Goal: Information Seeking & Learning: Check status

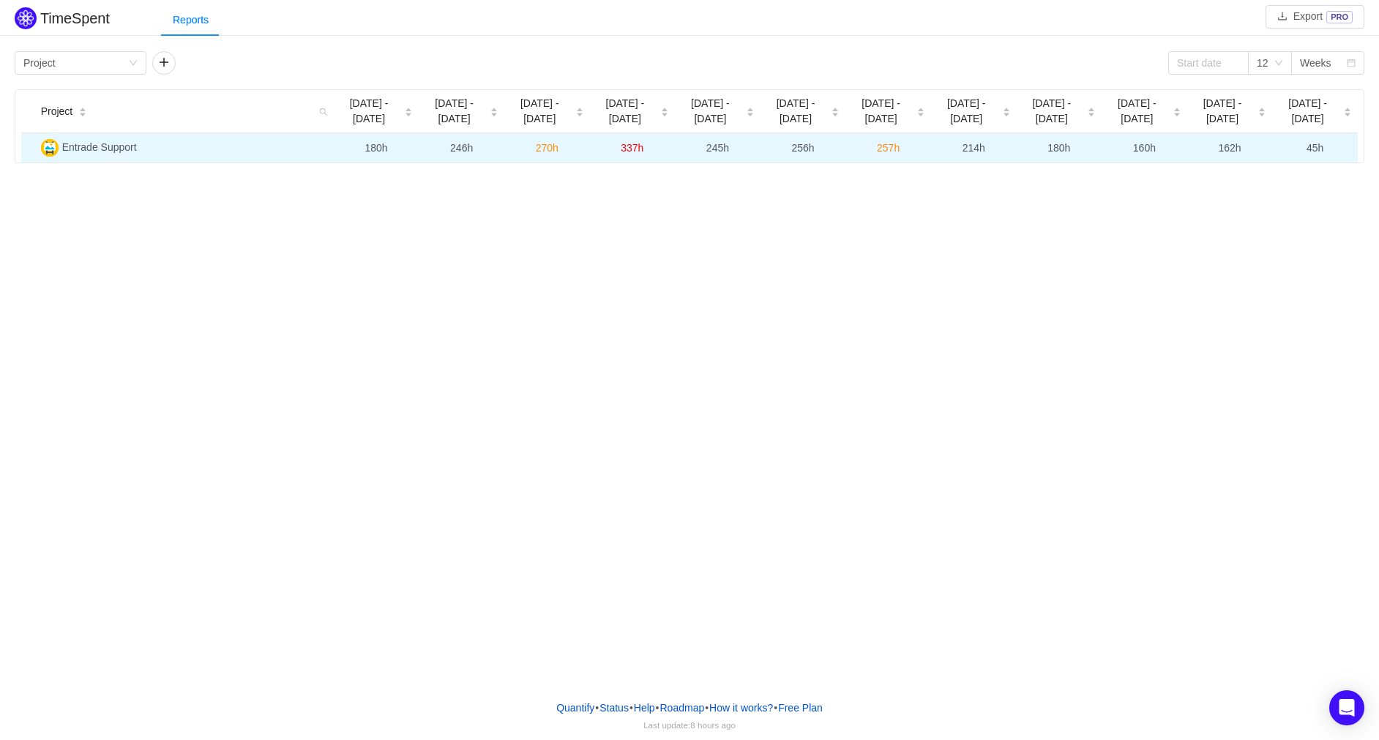
click at [1230, 151] on span "162h" at bounding box center [1229, 148] width 23 height 12
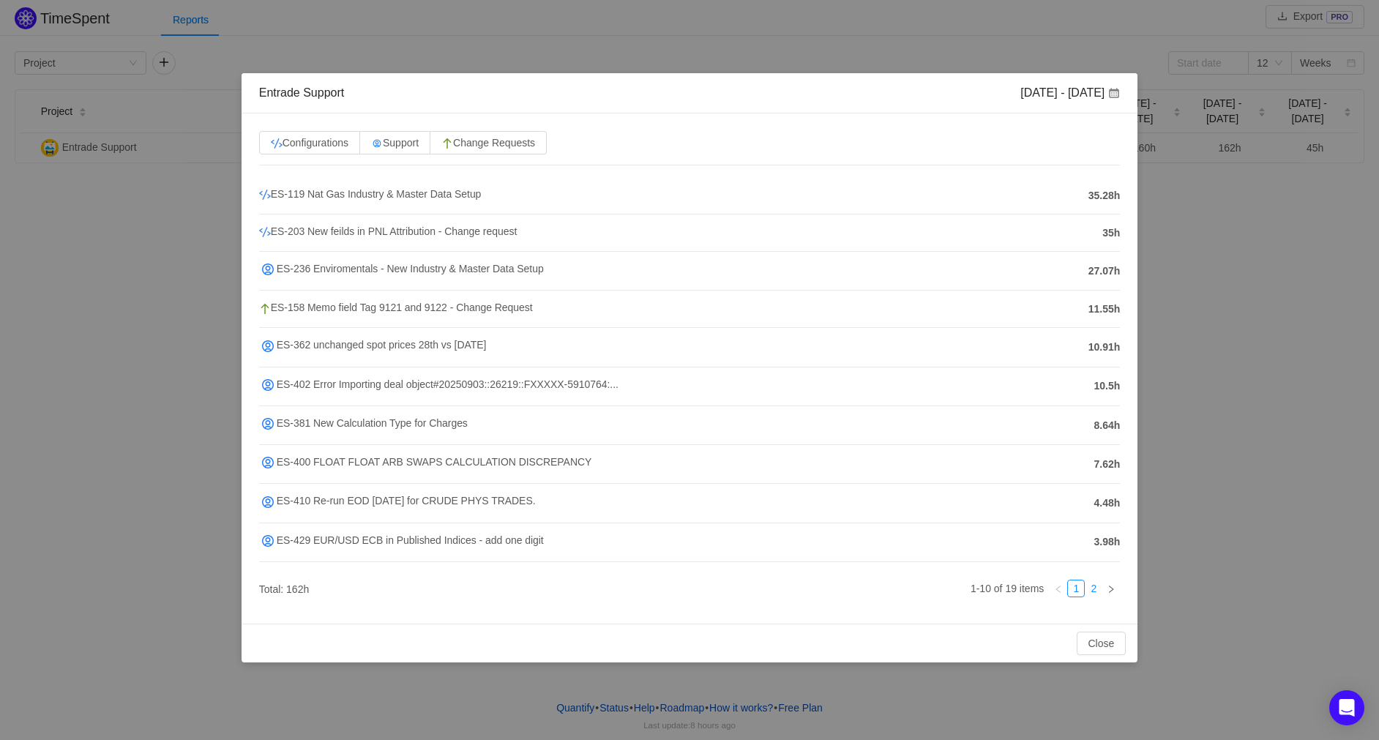
click at [1095, 596] on link "2" at bounding box center [1094, 589] width 16 height 16
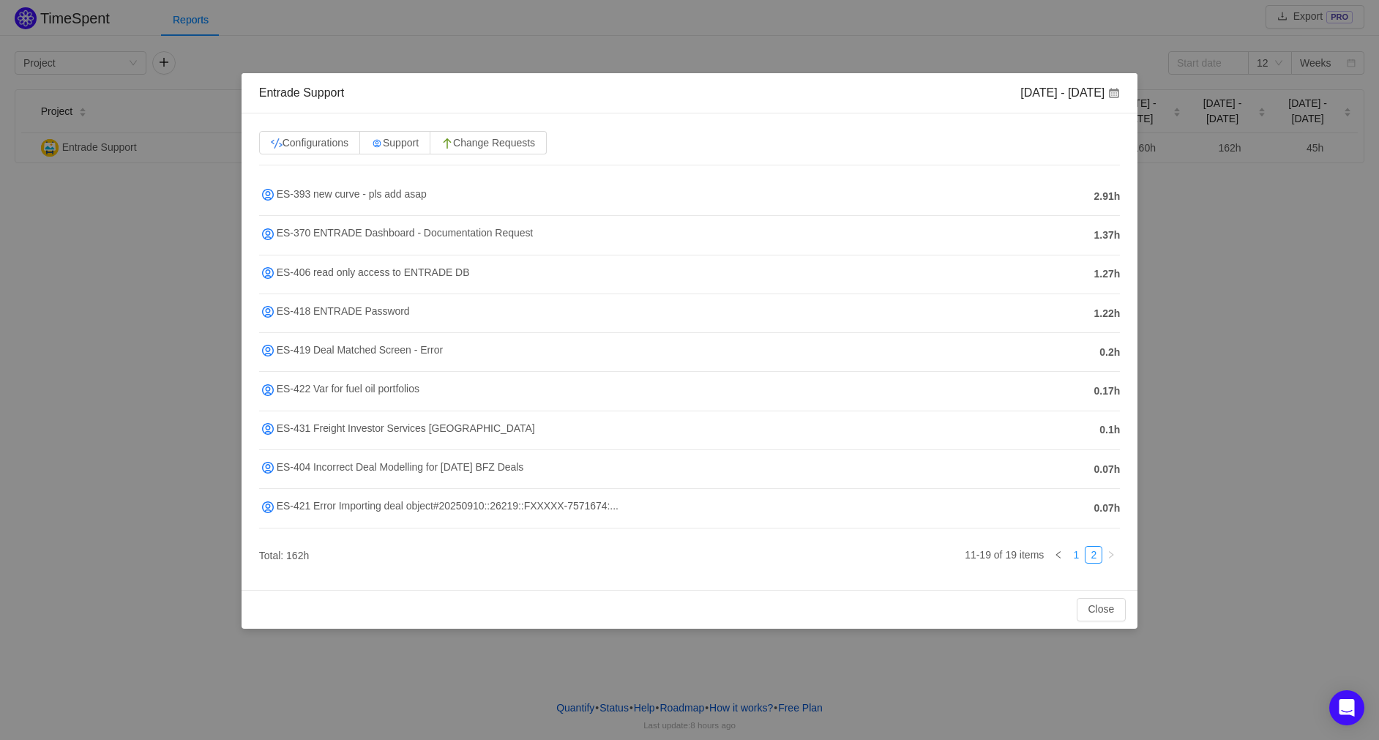
click at [1078, 563] on link "1" at bounding box center [1076, 555] width 16 height 16
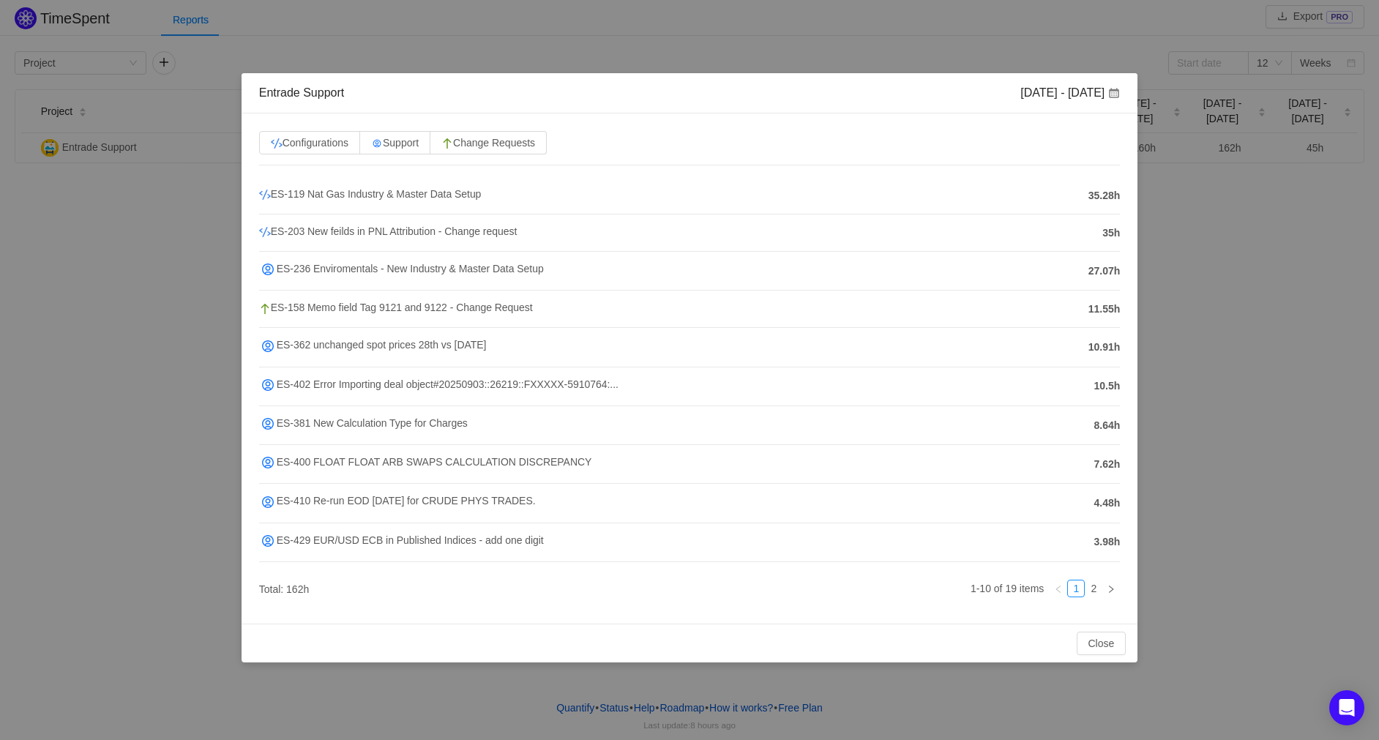
drag, startPoint x: 1088, startPoint y: 270, endPoint x: 1142, endPoint y: 271, distance: 54.2
click at [1144, 272] on div "Entrade Support Sep 8 - 14 Configurations Support Change Requests ES-119 Nat Ga…" at bounding box center [689, 370] width 1379 height 740
drag, startPoint x: 1106, startPoint y: 299, endPoint x: 1104, endPoint y: 313, distance: 14.1
click at [1106, 301] on li "ES-158 Memo field Tag 9121 and 9122 - Change Request 11.55h" at bounding box center [690, 309] width 862 height 37
drag, startPoint x: 1089, startPoint y: 311, endPoint x: 1122, endPoint y: 310, distance: 32.2
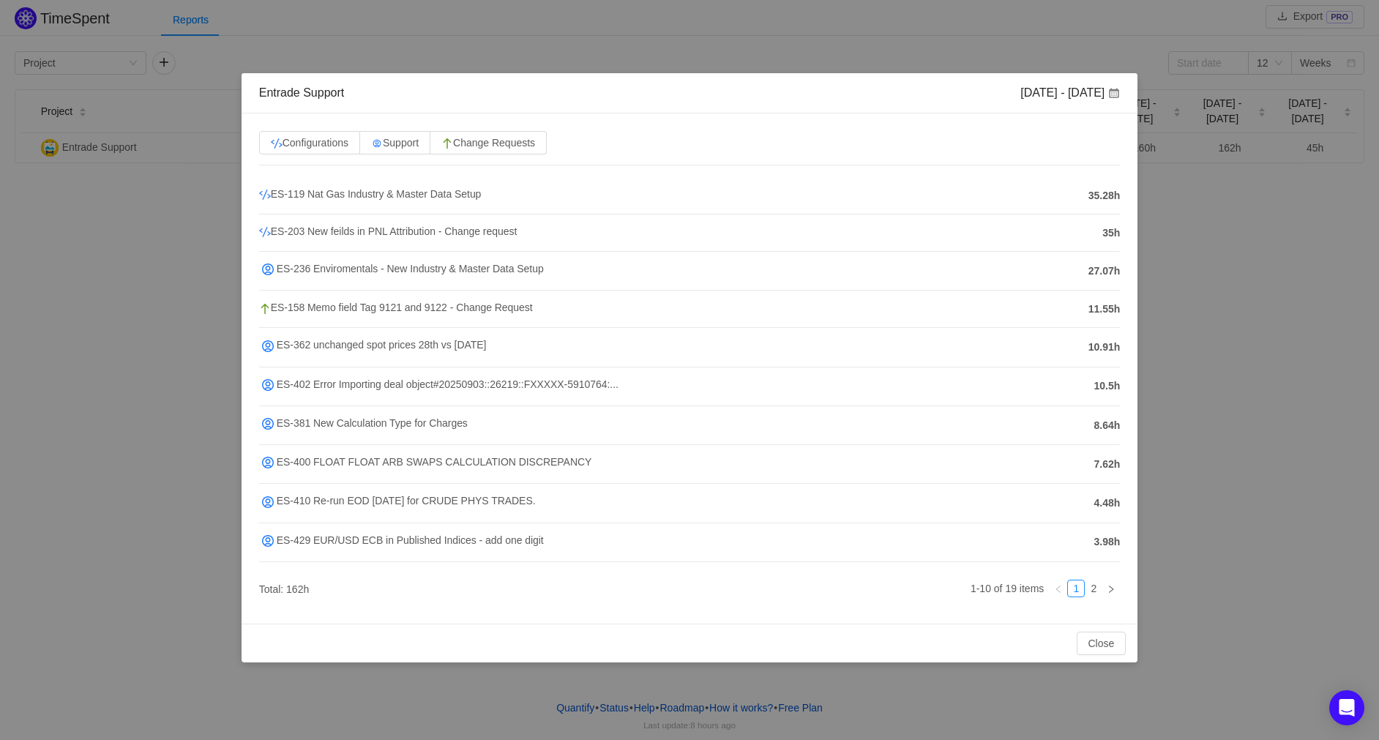
click at [1122, 310] on div "Configurations Support Change Requests ES-119 Nat Gas Industry & Master Data Se…" at bounding box center [690, 368] width 897 height 510
click at [1101, 315] on span "11.55h" at bounding box center [1105, 309] width 32 height 15
click at [1182, 324] on div "Entrade Support Sep 8 - 14 Configurations Support Change Requests ES-119 Nat Ga…" at bounding box center [689, 370] width 1379 height 740
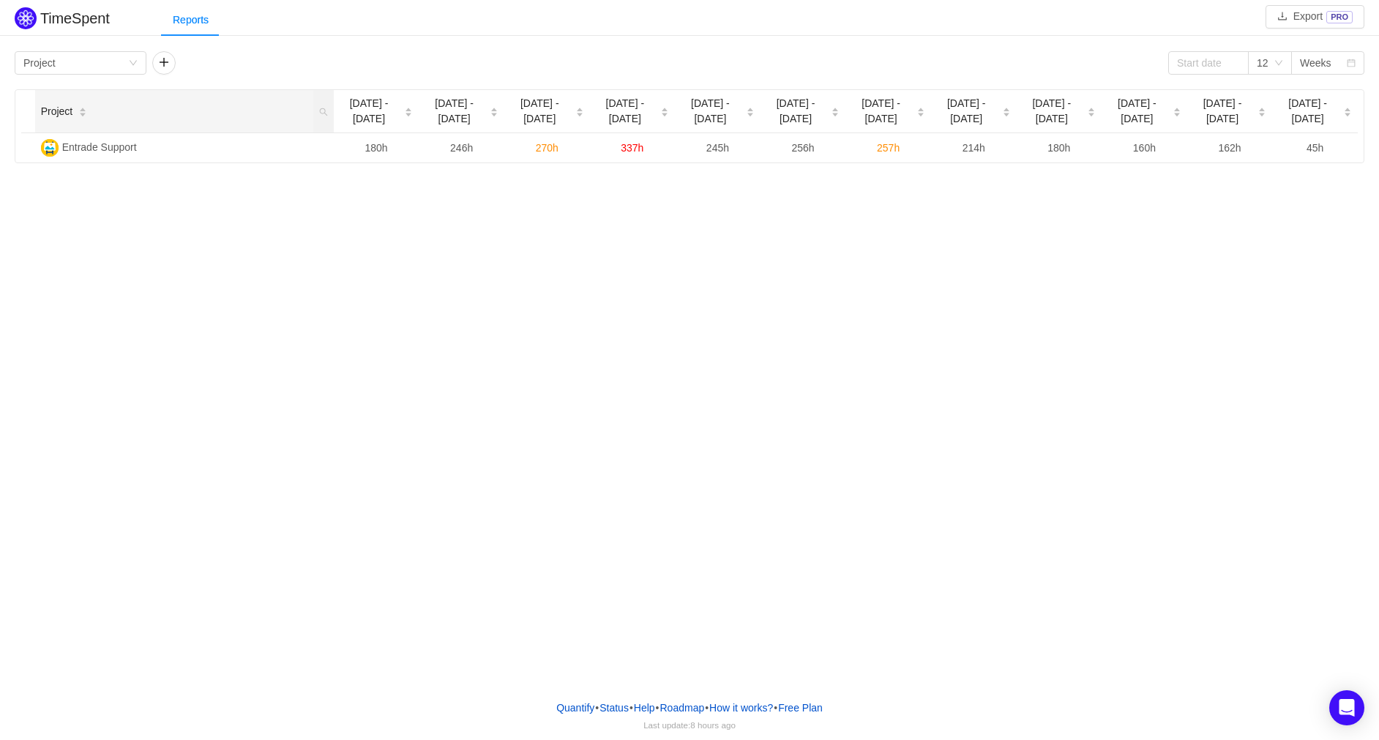
click at [83, 111] on icon "icon: caret-down" at bounding box center [83, 115] width 8 height 8
click at [115, 57] on div "Group by Project" at bounding box center [75, 63] width 105 height 22
click at [78, 116] on li "Team" at bounding box center [81, 114] width 132 height 23
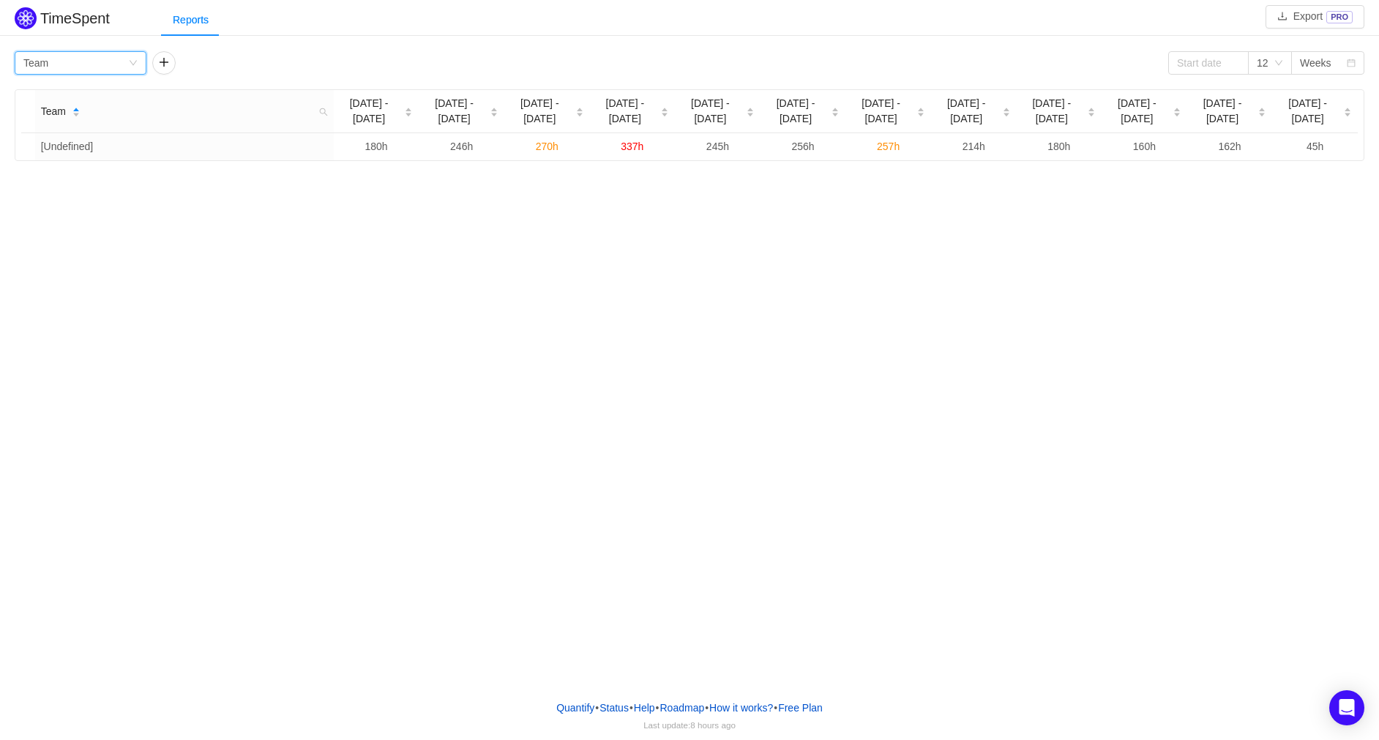
click at [119, 61] on div "Group by Team" at bounding box center [75, 63] width 105 height 22
click at [70, 187] on li "Person" at bounding box center [81, 185] width 132 height 23
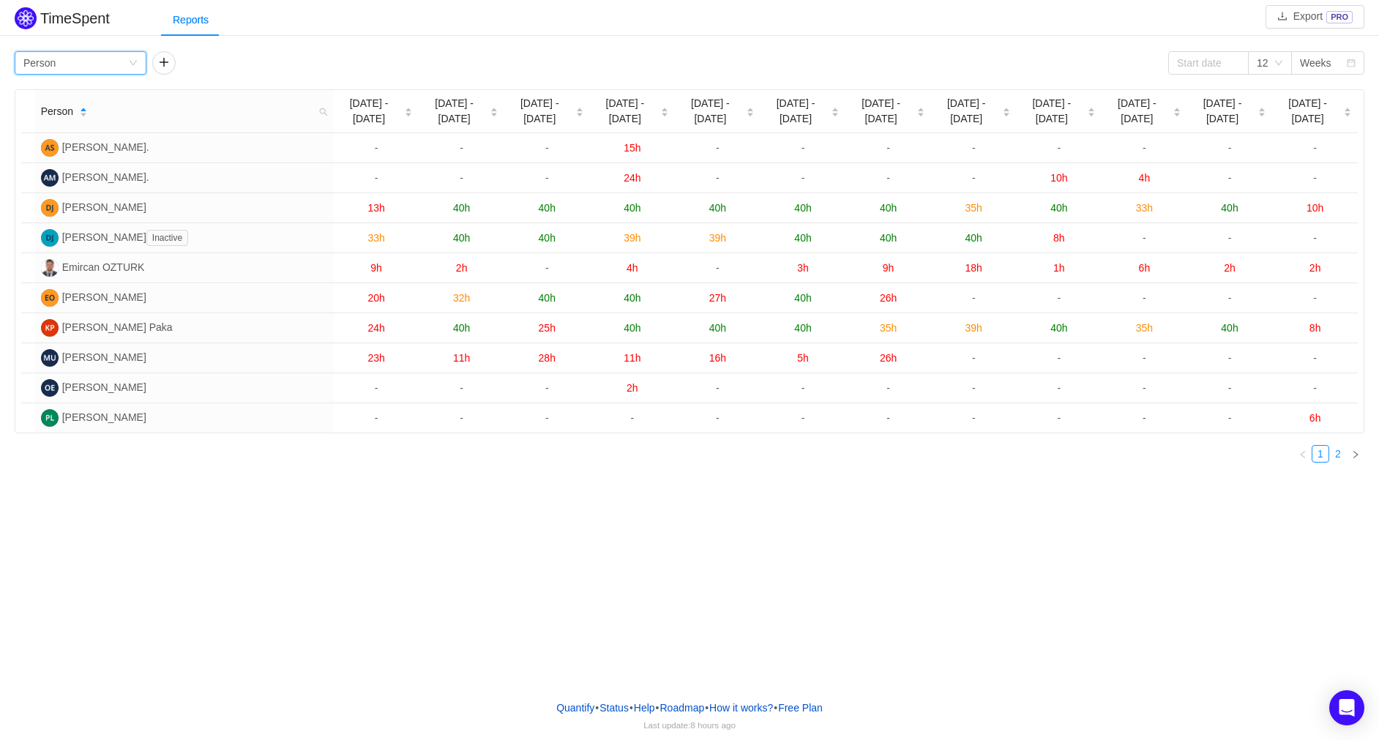
click at [1336, 454] on link "2" at bounding box center [1338, 454] width 16 height 16
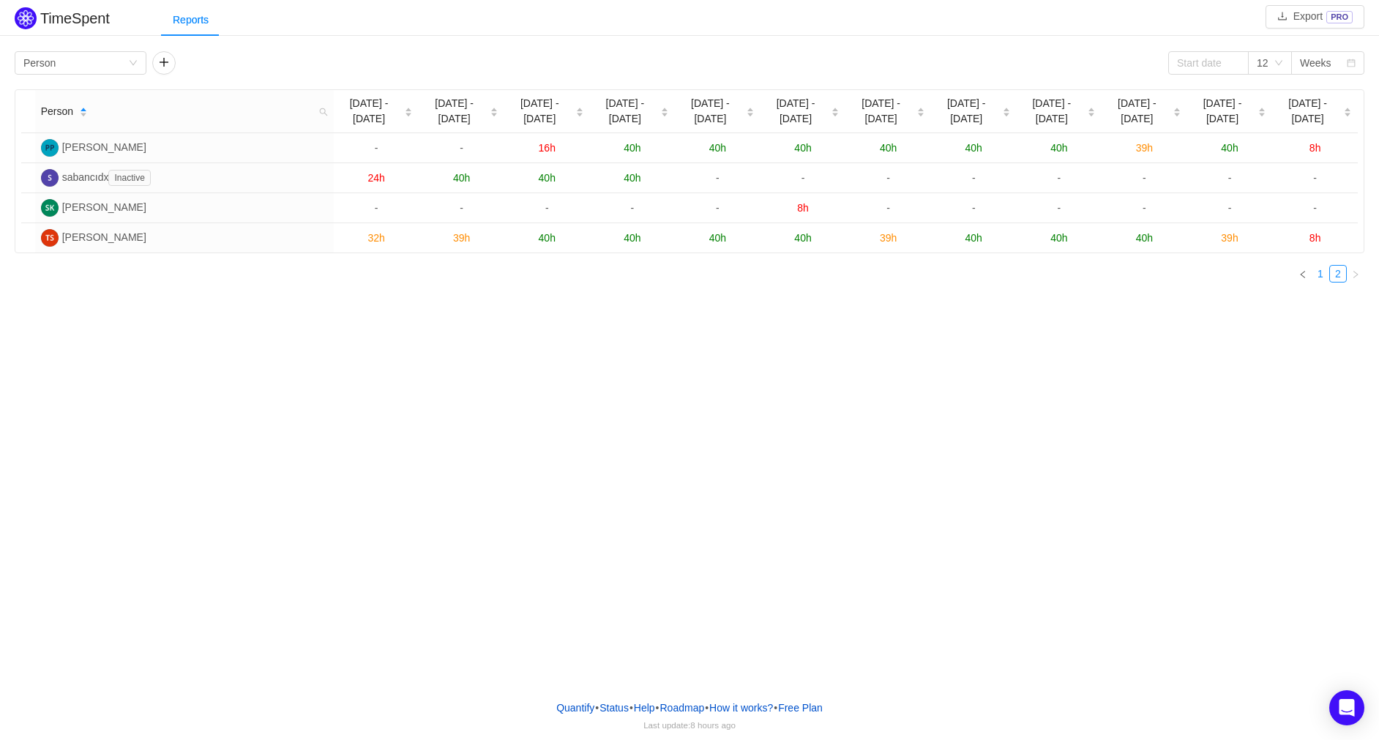
click at [1318, 275] on link "1" at bounding box center [1321, 274] width 16 height 16
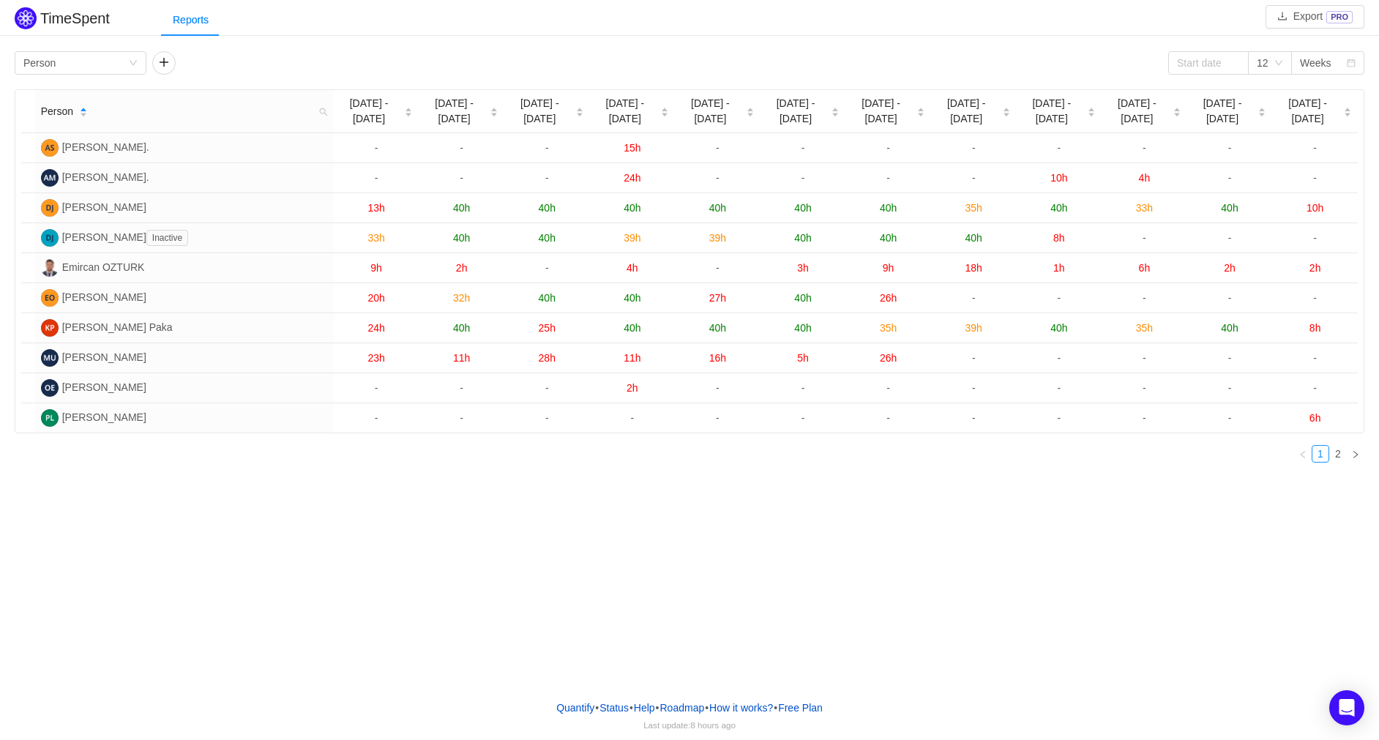
click at [140, 556] on div "TimeSpent Export PRO Reports Group by Person 12 Weeks Person Jun 30 - Jul 6 Jul…" at bounding box center [689, 344] width 1379 height 688
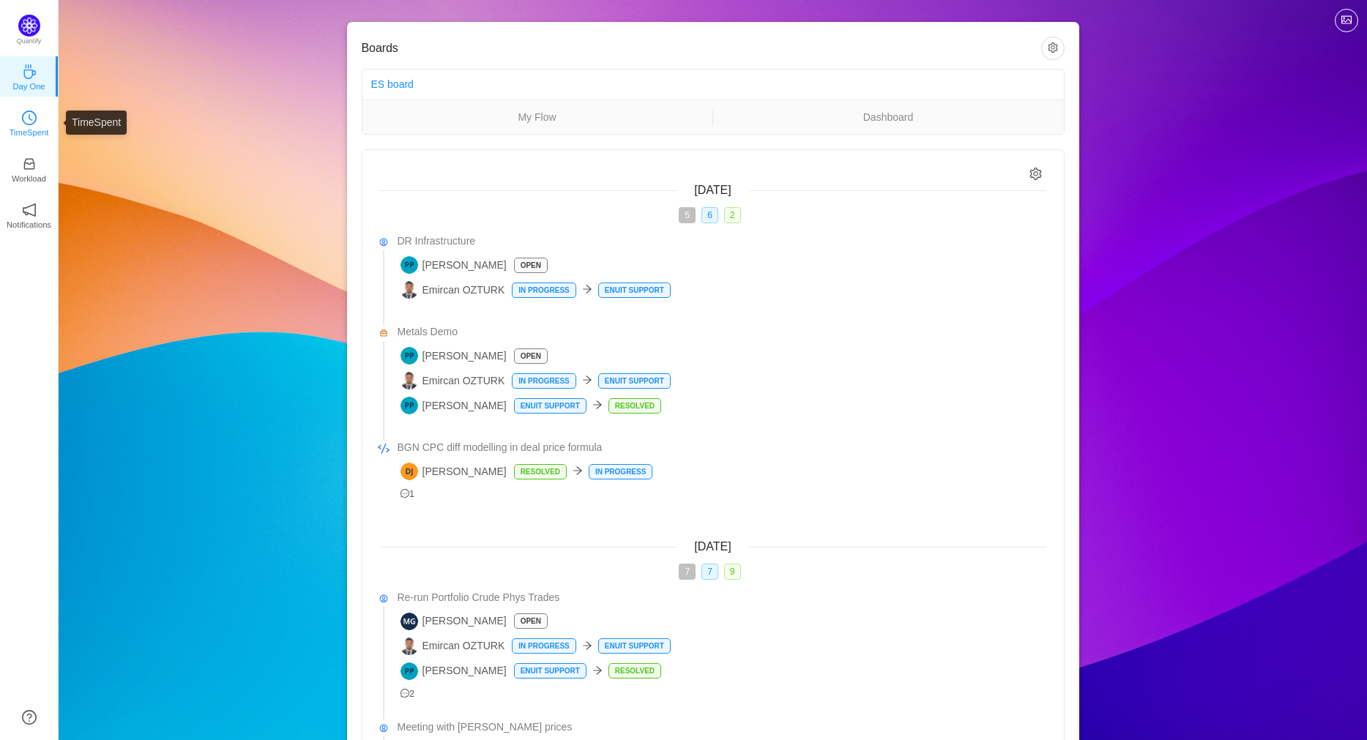
click at [31, 120] on icon "icon: clock-circle" at bounding box center [29, 118] width 15 height 15
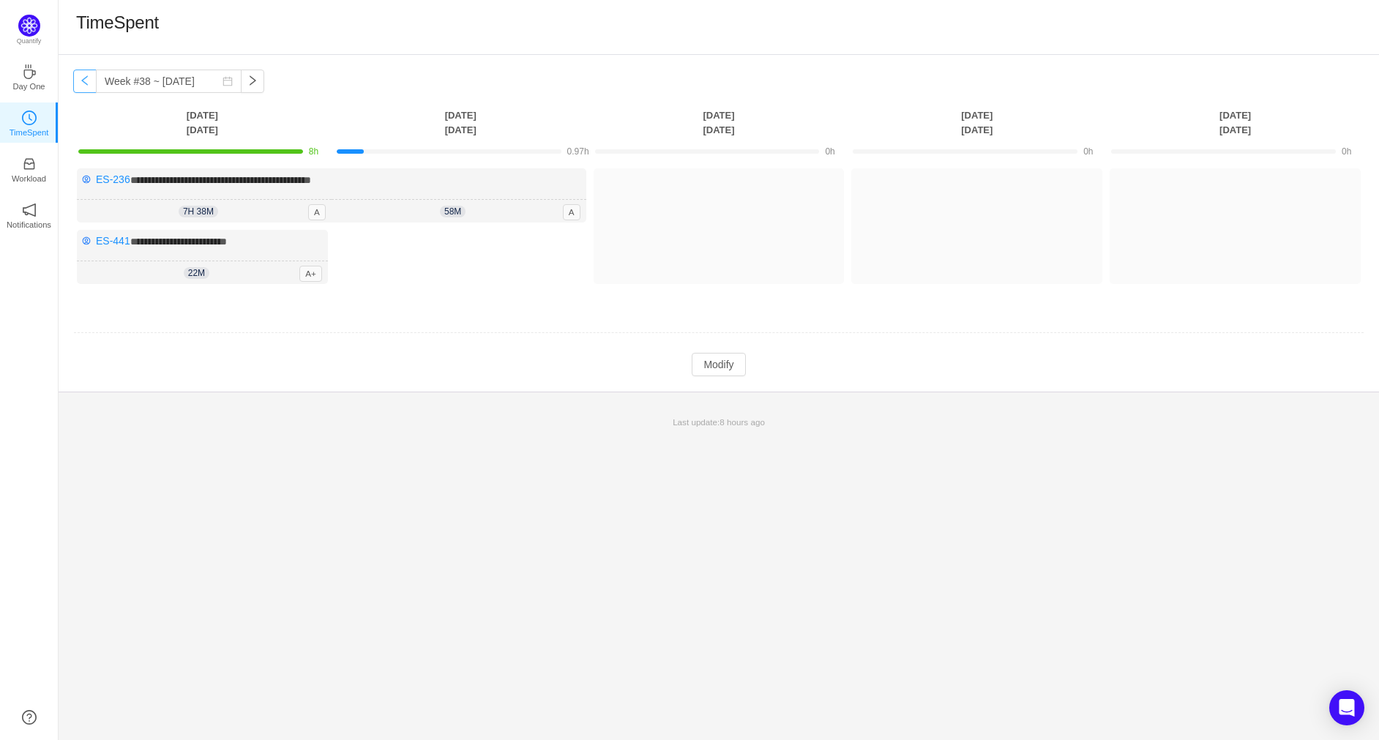
click at [84, 80] on button "button" at bounding box center [84, 81] width 23 height 23
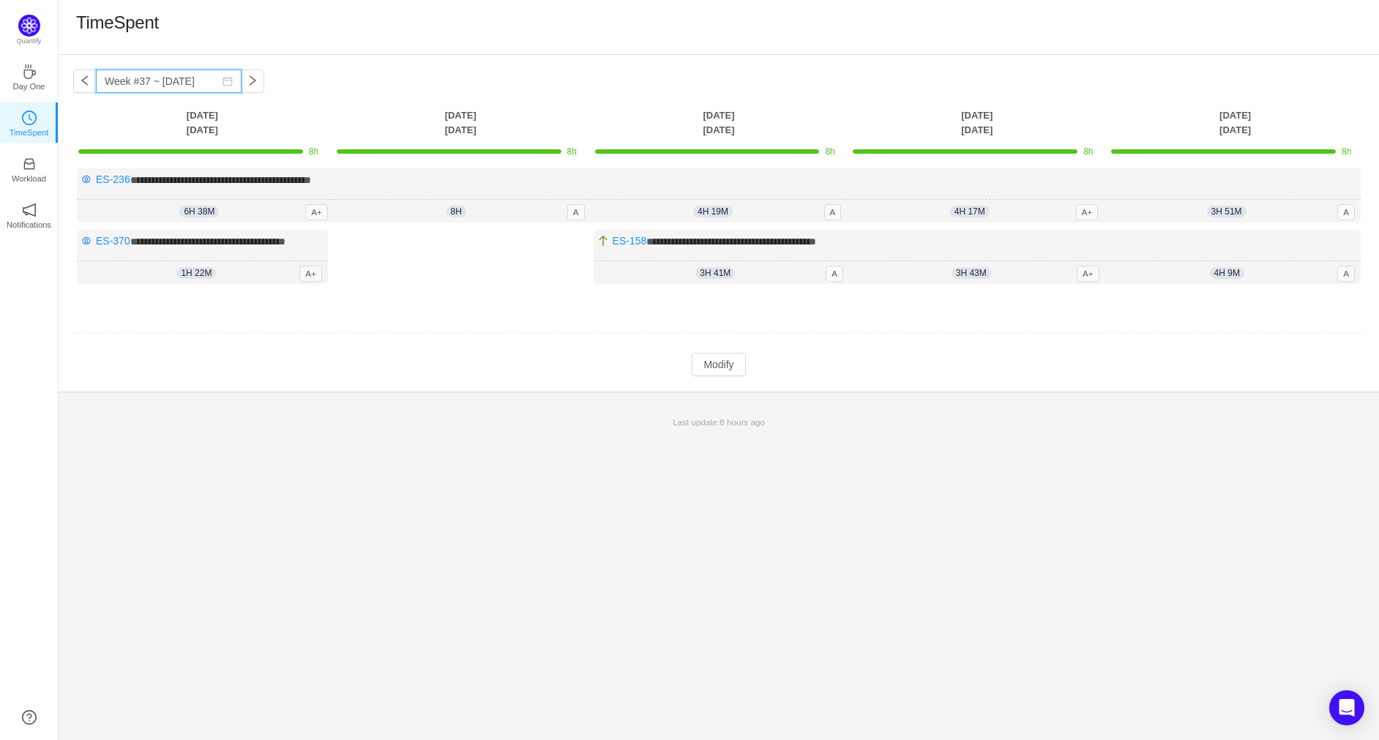
click at [145, 78] on input "Week #37 ~ Sep 08" at bounding box center [169, 81] width 146 height 23
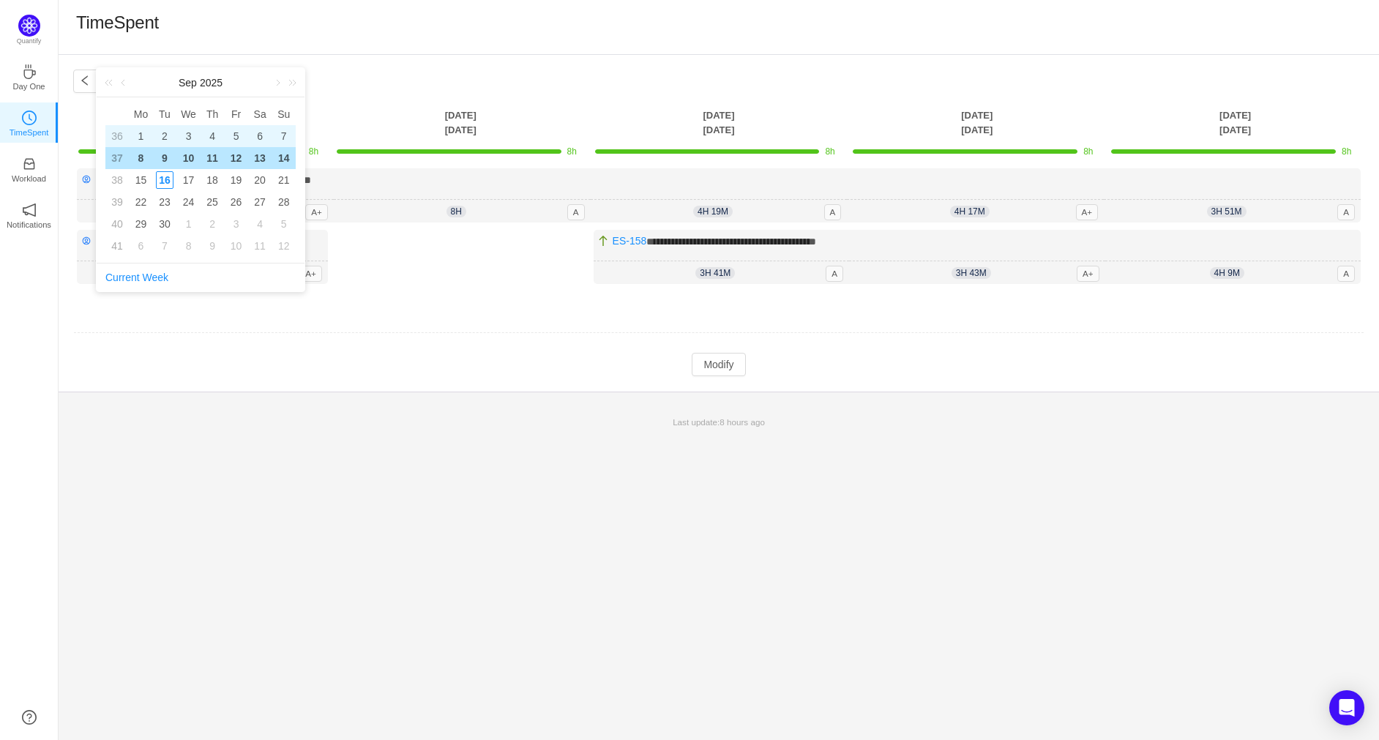
click at [143, 136] on div "1" at bounding box center [141, 136] width 18 height 18
type input "Week #36 ~ Sep 01"
